Goal: Find specific page/section: Find specific page/section

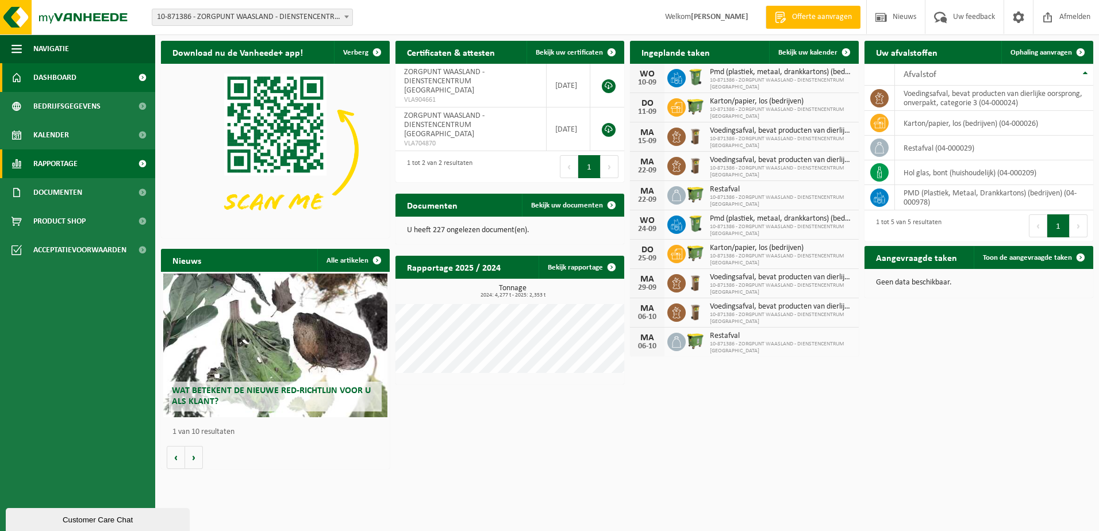
click at [68, 151] on span "Rapportage" at bounding box center [55, 163] width 44 height 29
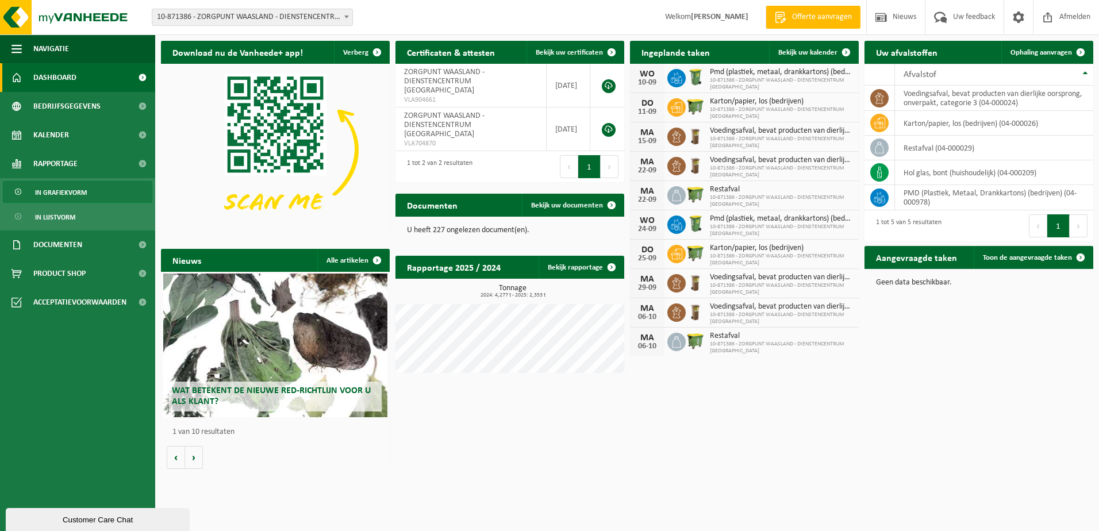
click at [83, 193] on span "In grafiekvorm" at bounding box center [61, 193] width 52 height 22
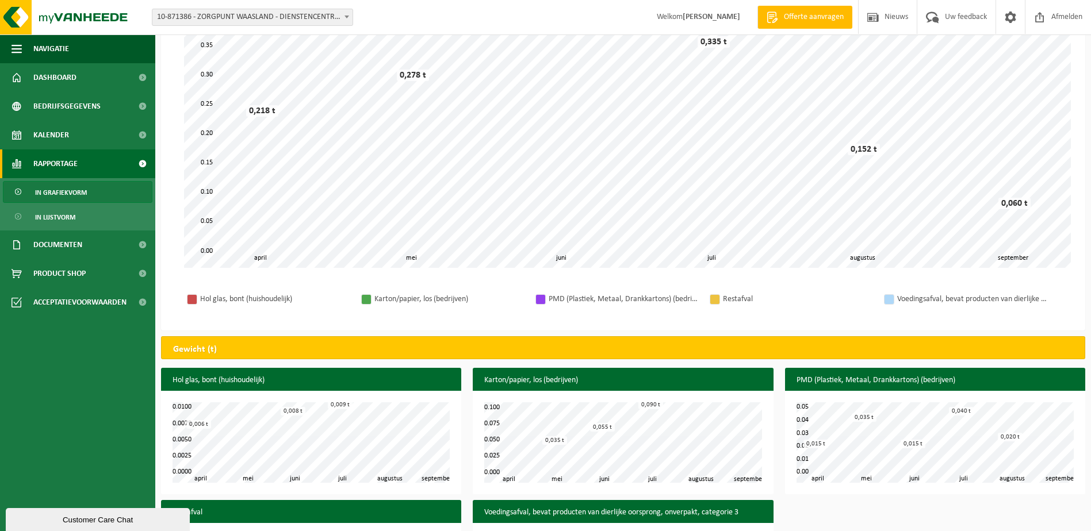
scroll to position [57, 0]
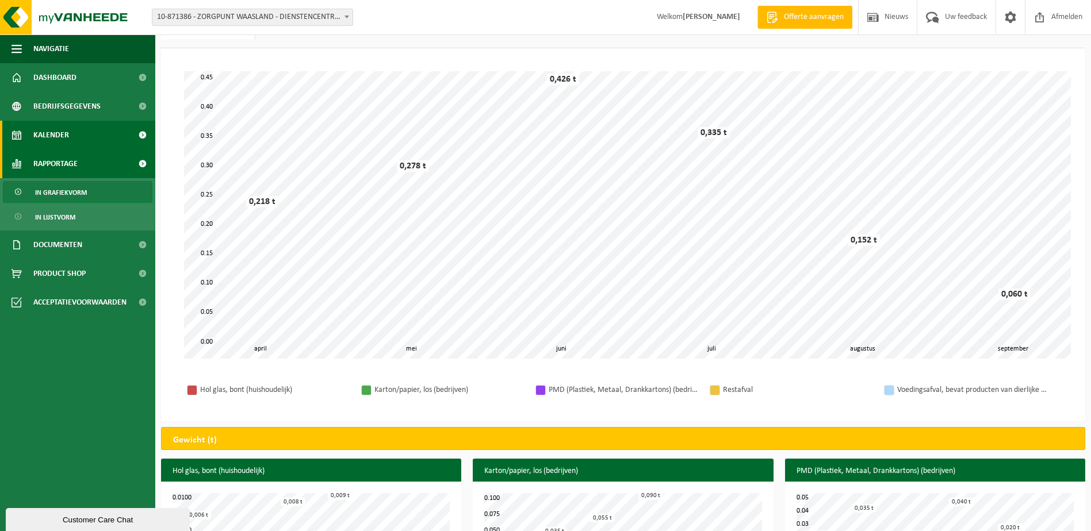
click at [71, 125] on link "Kalender" at bounding box center [77, 135] width 155 height 29
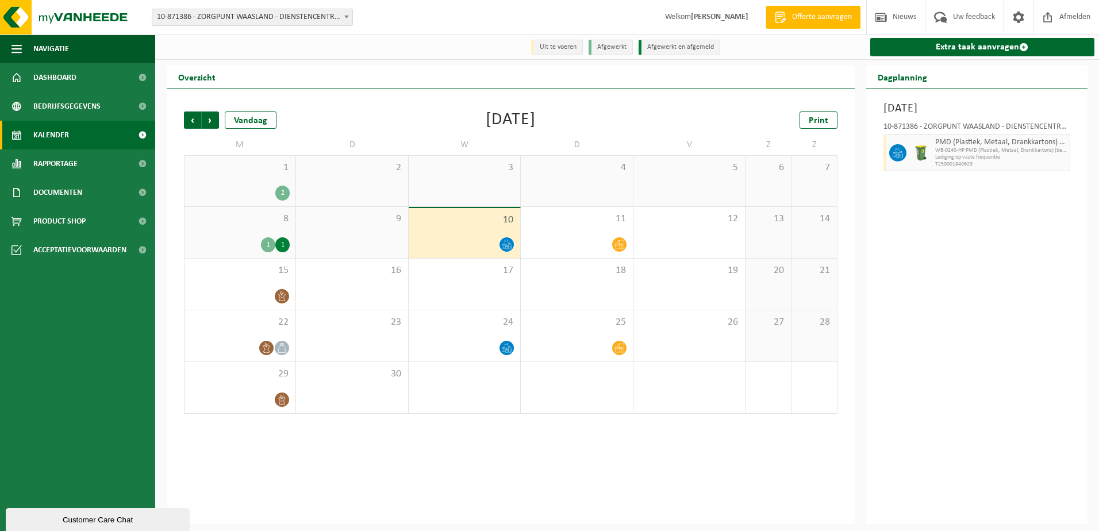
click at [950, 155] on span "Lediging op vaste frequentie" at bounding box center [1001, 157] width 132 height 7
click at [262, 14] on span "10-871386 - ZORGPUNT WAASLAND - DIENSTENCENTRUM [GEOGRAPHIC_DATA]" at bounding box center [252, 17] width 200 height 16
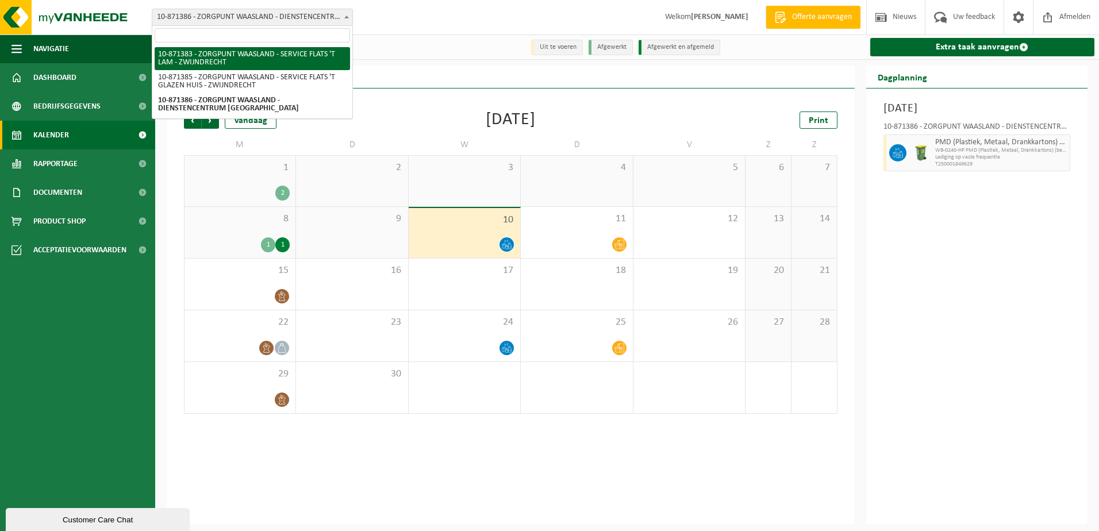
select select "105208"
